Goal: Register for event/course

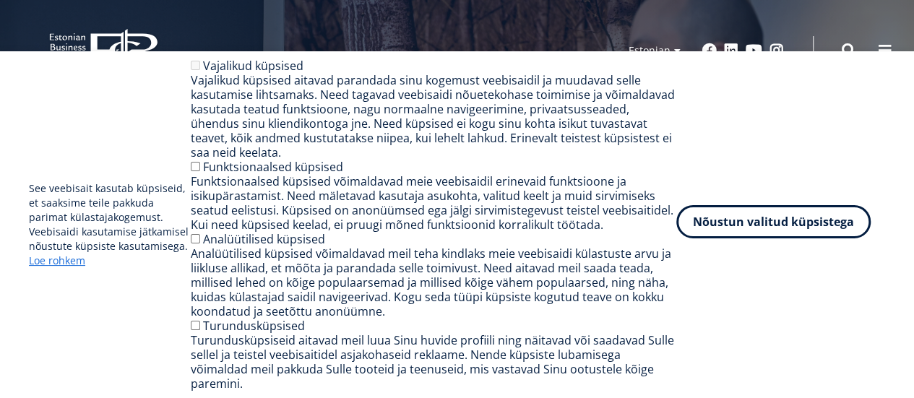
click at [724, 230] on button "Nõustun valitud küpsistega" at bounding box center [773, 221] width 194 height 33
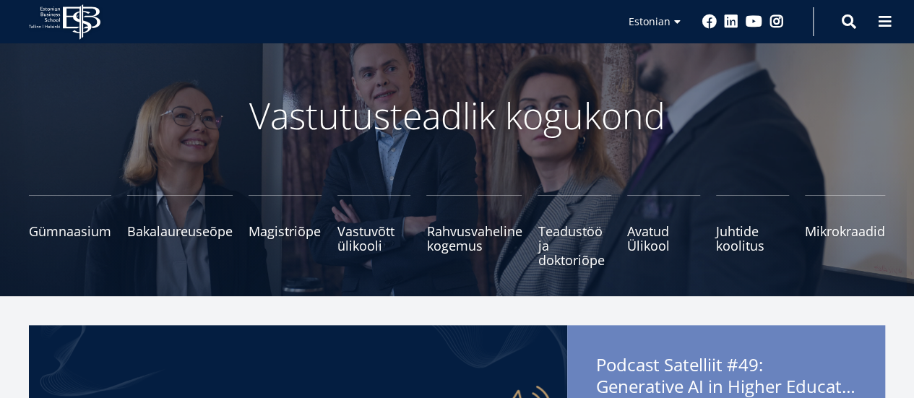
scroll to position [145, 0]
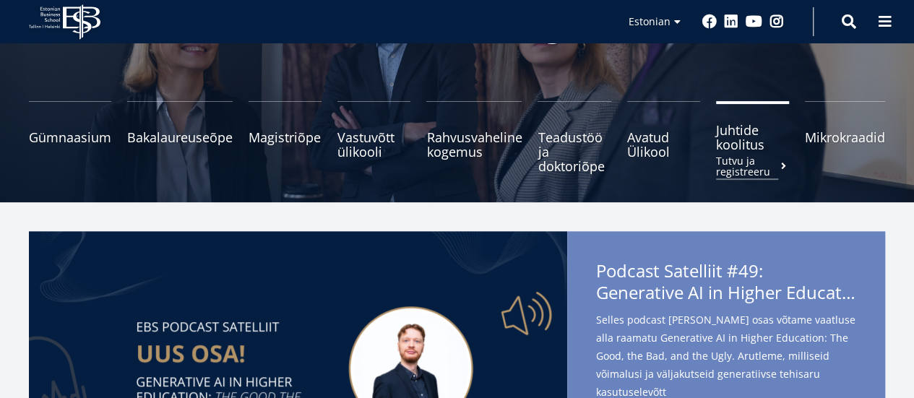
click at [732, 147] on span "Juhtide koolitus Tutvu ja registreeru" at bounding box center [752, 137] width 73 height 29
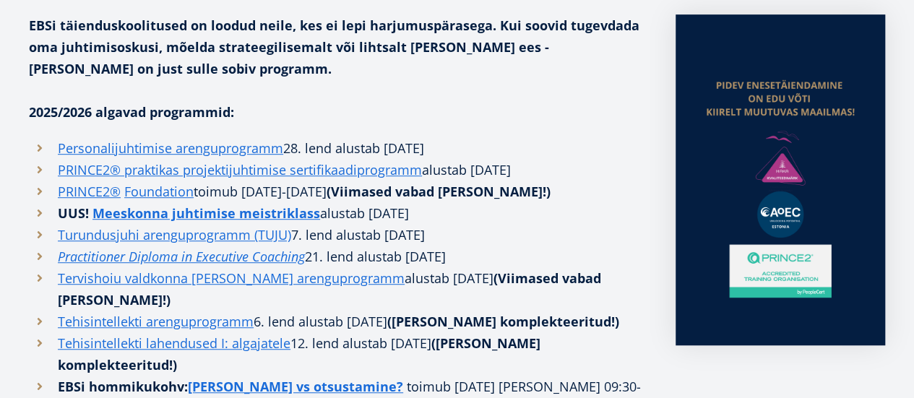
scroll to position [434, 0]
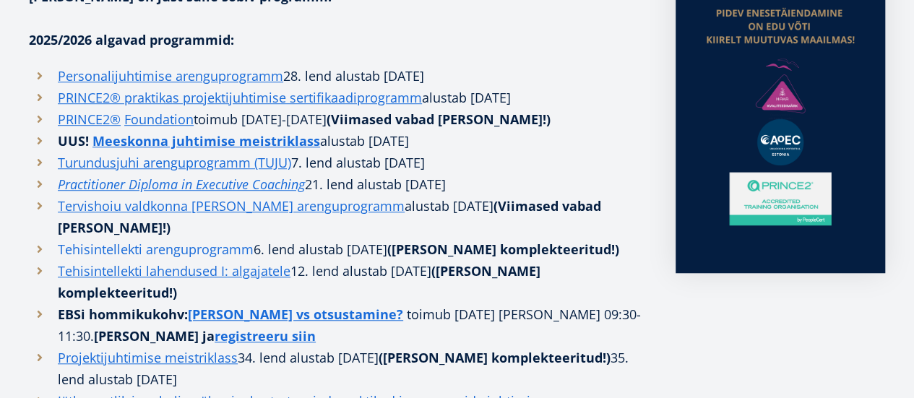
click at [179, 246] on link "Tehisintellekti arenguprogramm" at bounding box center [156, 249] width 196 height 22
